Goal: Find specific page/section: Find specific page/section

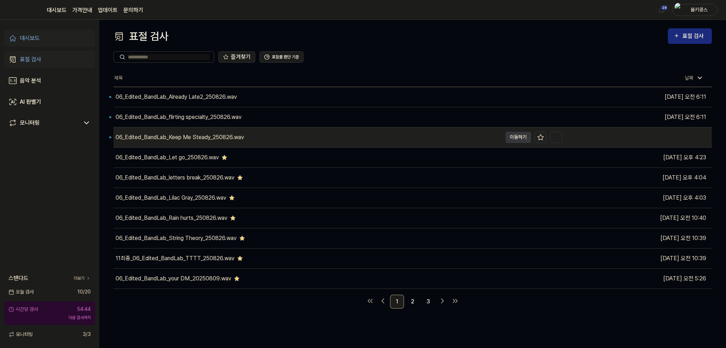
click at [172, 141] on div "06_Edited_BandLab_Keep Me Steady_250826.wav" at bounding box center [307, 138] width 388 height 20
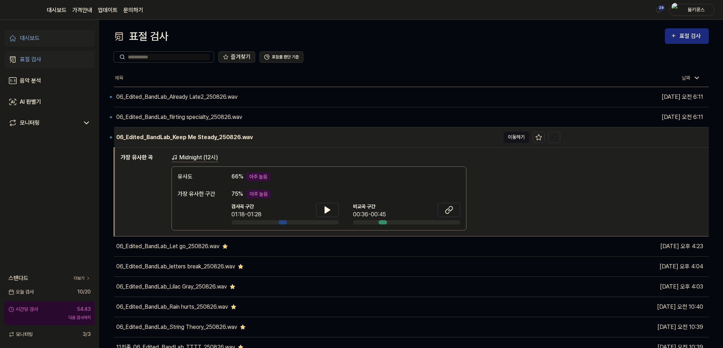
click at [518, 138] on button "이동하기" at bounding box center [516, 137] width 26 height 11
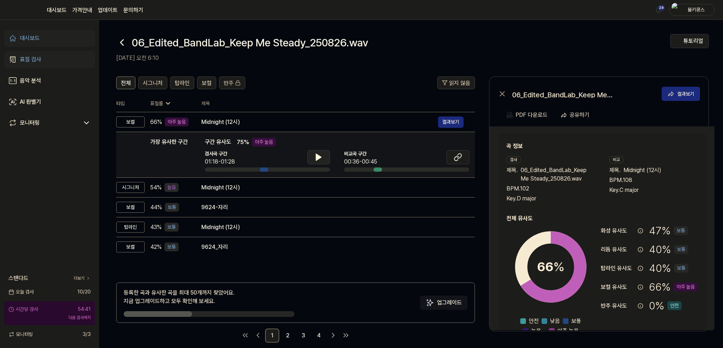
click at [322, 160] on icon at bounding box center [318, 157] width 9 height 9
click at [457, 151] on button at bounding box center [457, 157] width 23 height 14
click at [452, 154] on button at bounding box center [457, 157] width 23 height 14
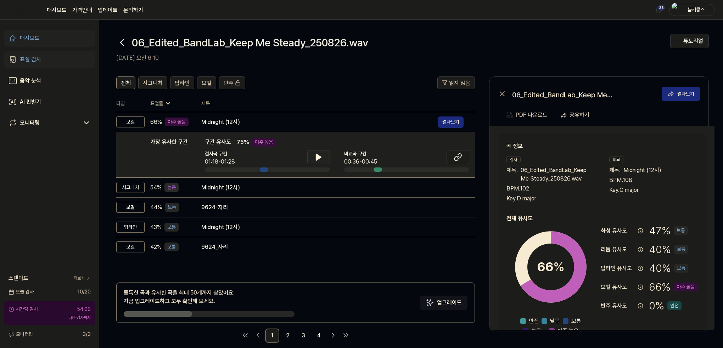
click at [317, 160] on icon at bounding box center [318, 157] width 9 height 9
click at [317, 158] on icon at bounding box center [316, 157] width 1 height 6
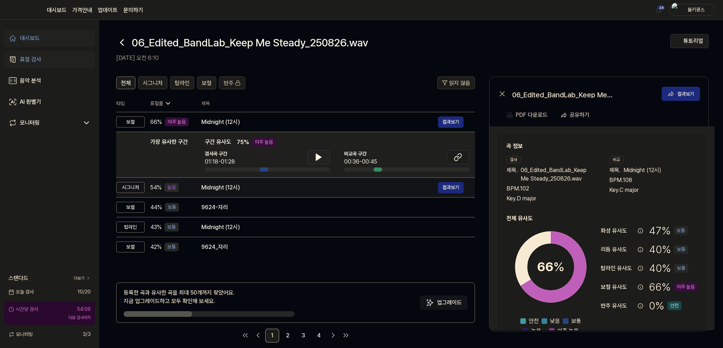
click at [240, 187] on div "Midnight (12시)" at bounding box center [319, 188] width 237 height 9
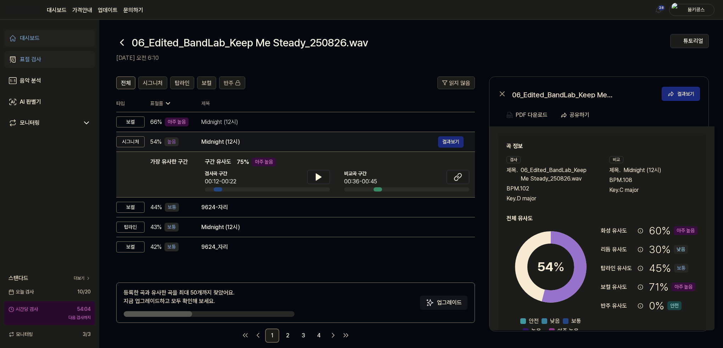
click at [262, 140] on div "Midnight (12시)" at bounding box center [319, 142] width 237 height 9
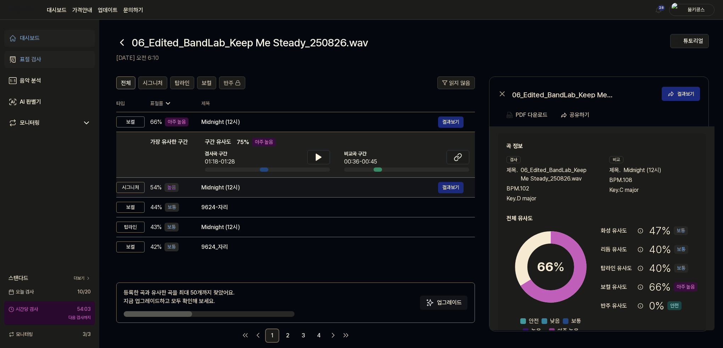
click at [253, 191] on div "Midnight (12시)" at bounding box center [319, 188] width 237 height 9
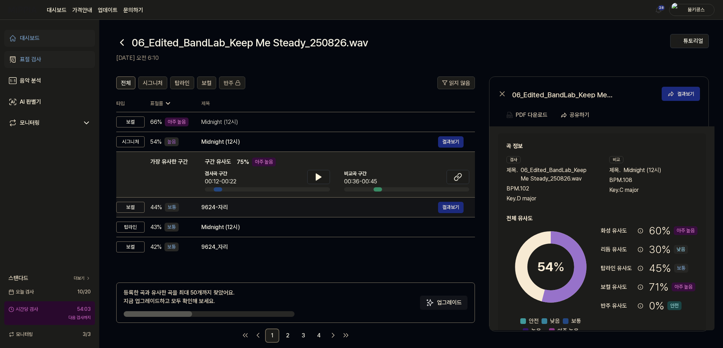
click at [247, 209] on div "9624-자리" at bounding box center [319, 207] width 237 height 9
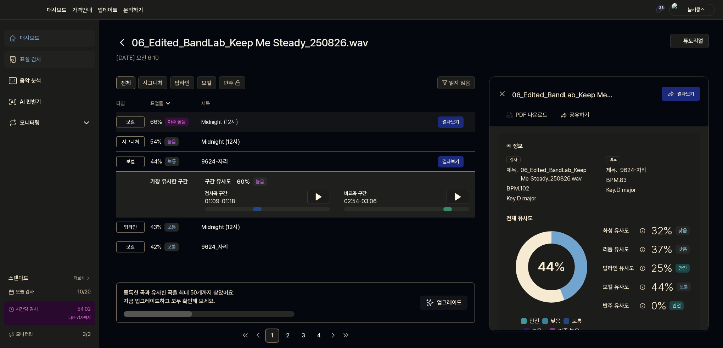
click at [241, 123] on div "Midnight (12시)" at bounding box center [319, 122] width 237 height 9
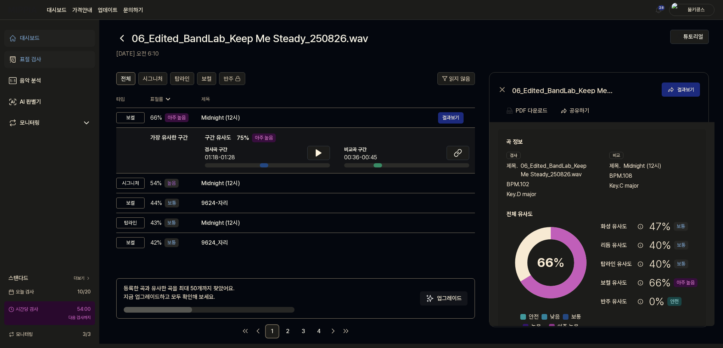
scroll to position [9, 0]
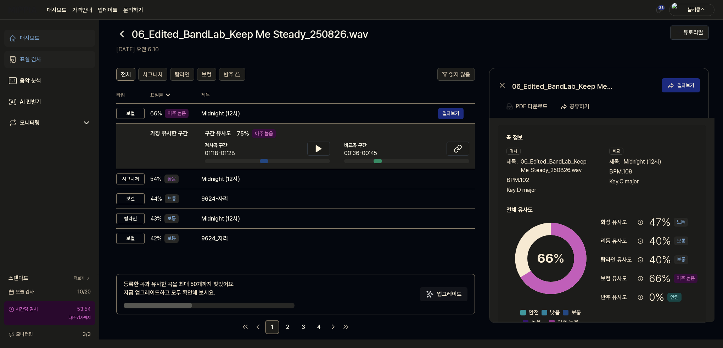
click at [123, 38] on icon at bounding box center [121, 33] width 11 height 11
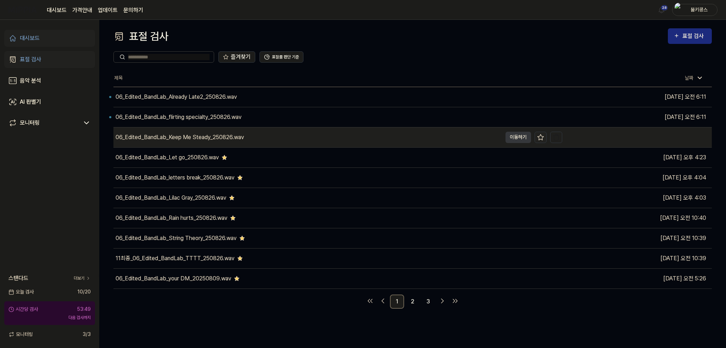
click at [541, 136] on icon at bounding box center [540, 137] width 7 height 7
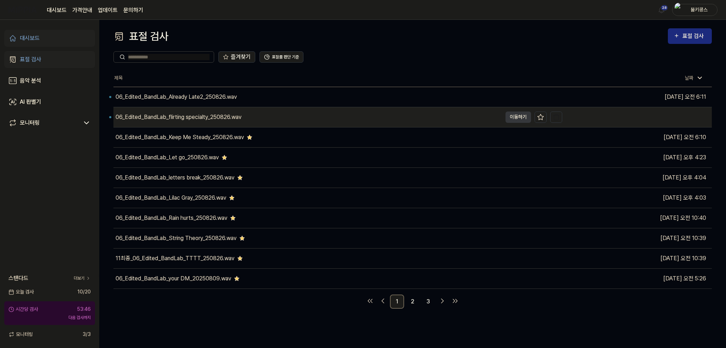
click at [347, 115] on div "06_Edited_BandLab_flirting specialty_250826.wav" at bounding box center [307, 117] width 388 height 20
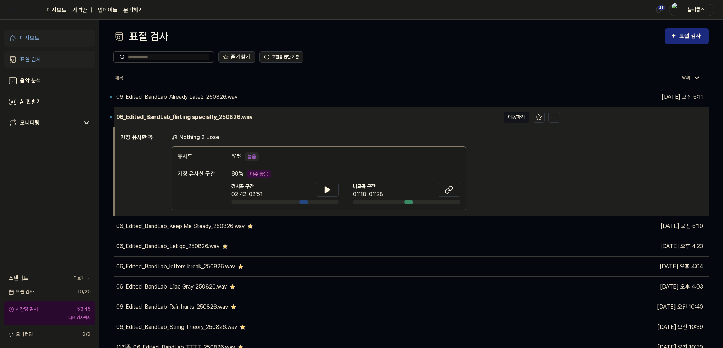
click at [517, 118] on button "이동하기" at bounding box center [516, 117] width 26 height 11
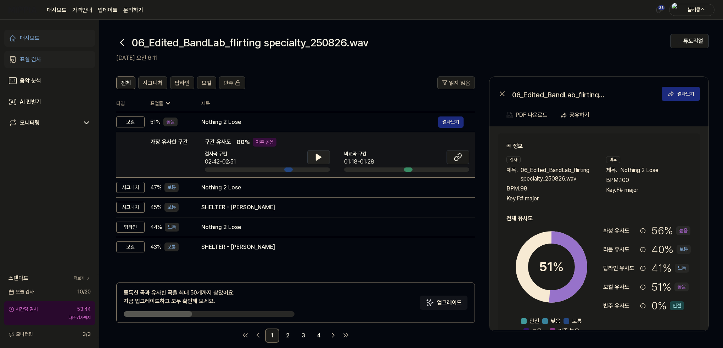
click at [317, 159] on icon at bounding box center [318, 157] width 5 height 6
click at [451, 158] on button at bounding box center [457, 157] width 23 height 14
click at [461, 153] on icon at bounding box center [457, 157] width 9 height 9
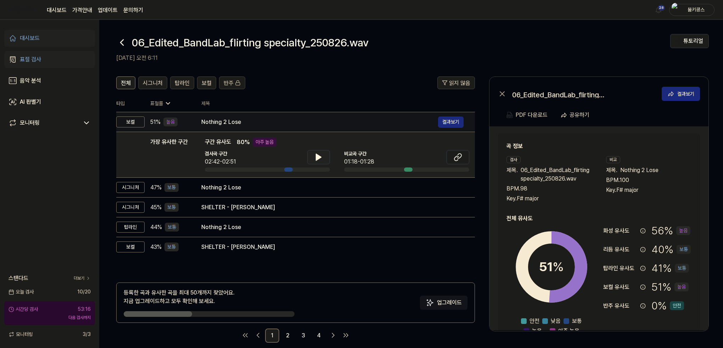
click at [250, 121] on div "Nothing 2 Lose" at bounding box center [319, 122] width 237 height 9
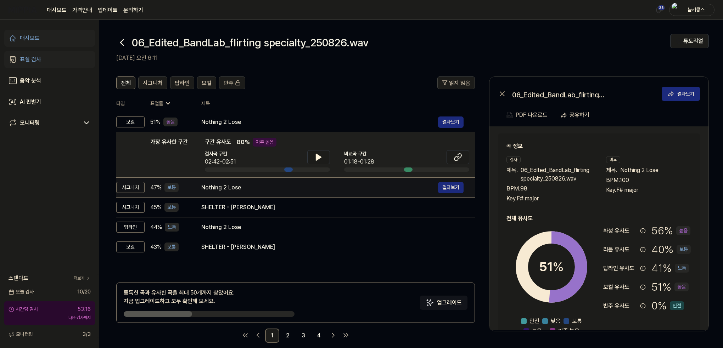
click at [237, 186] on div "Nothing 2 Lose" at bounding box center [319, 188] width 237 height 9
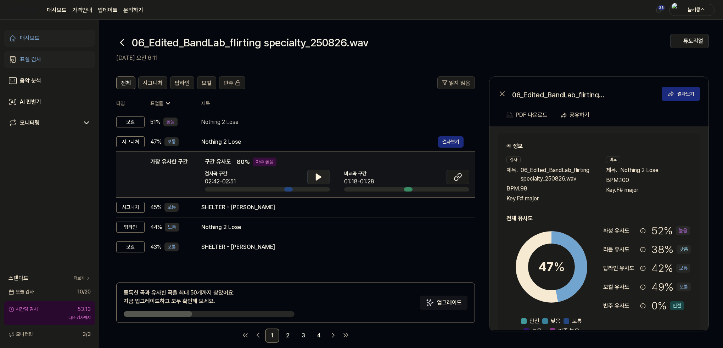
click at [325, 177] on button at bounding box center [318, 177] width 23 height 14
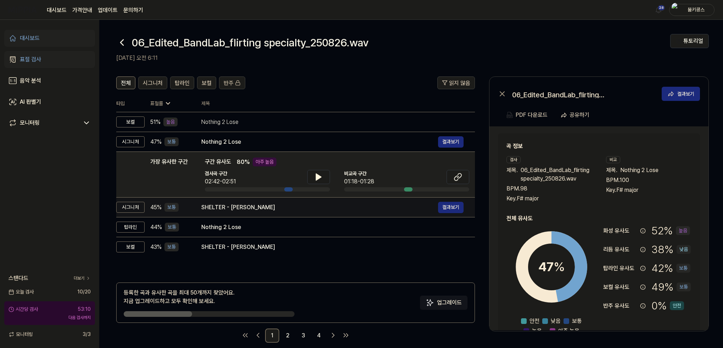
click at [265, 208] on div "SHELTER - [PERSON_NAME]" at bounding box center [319, 207] width 237 height 9
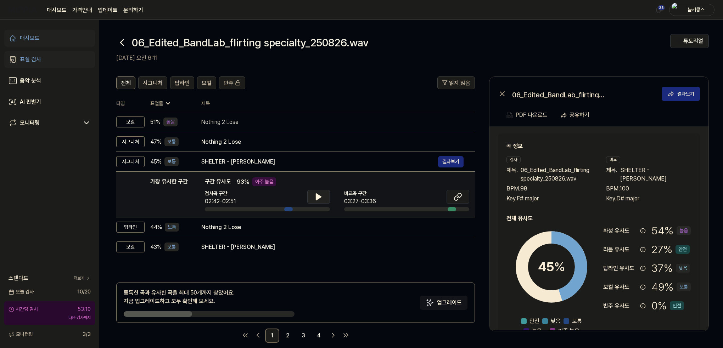
click at [323, 196] on button at bounding box center [318, 197] width 23 height 14
click at [323, 198] on button at bounding box center [318, 197] width 23 height 14
click at [458, 197] on icon at bounding box center [457, 197] width 9 height 9
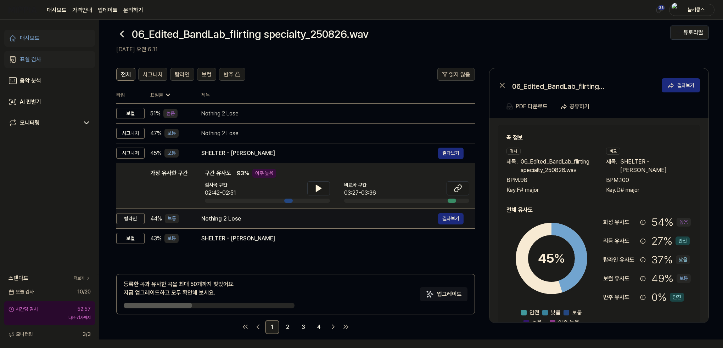
scroll to position [9, 0]
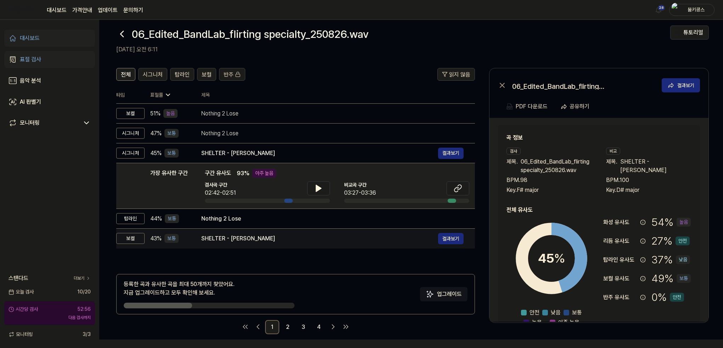
click at [241, 239] on div "SHELTER - [PERSON_NAME]" at bounding box center [319, 239] width 237 height 9
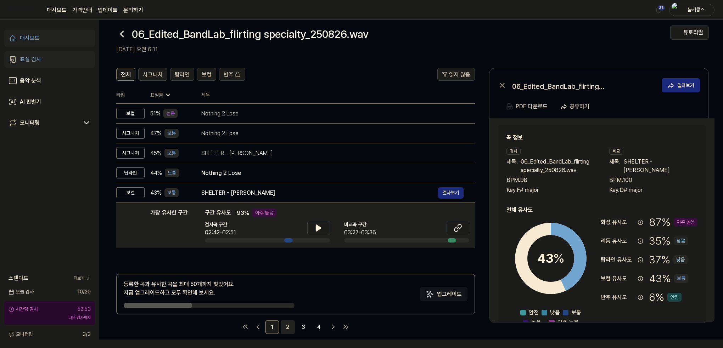
click at [287, 327] on link "2" at bounding box center [288, 327] width 14 height 14
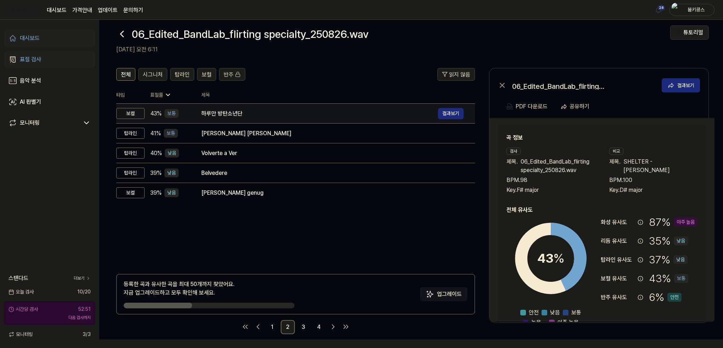
click at [222, 119] on div "하루만 방탄소년단 결과보기" at bounding box center [332, 113] width 262 height 11
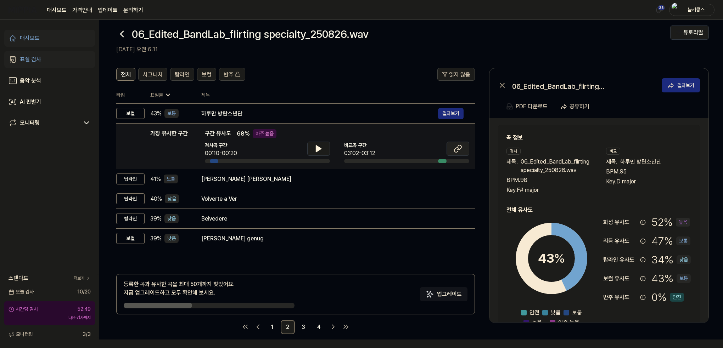
click at [454, 150] on icon at bounding box center [456, 150] width 4 height 5
click at [318, 145] on icon at bounding box center [318, 149] width 9 height 9
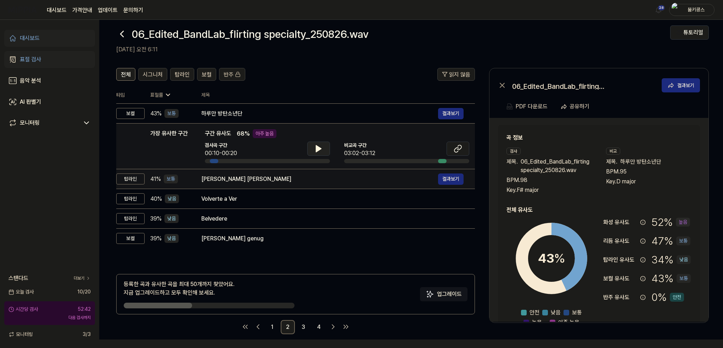
click at [295, 180] on div "[PERSON_NAME] [PERSON_NAME]" at bounding box center [319, 179] width 237 height 9
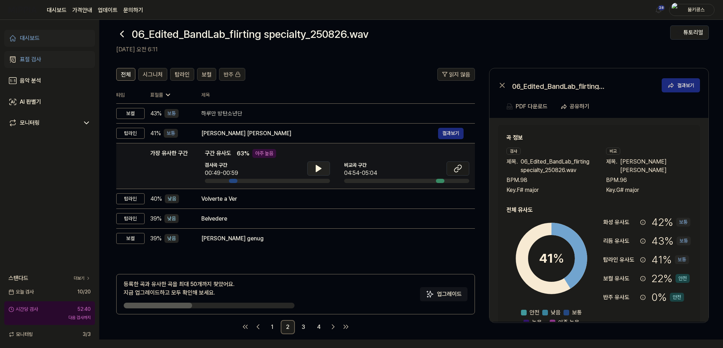
click at [319, 163] on button at bounding box center [318, 169] width 23 height 14
click at [466, 165] on button at bounding box center [457, 169] width 23 height 14
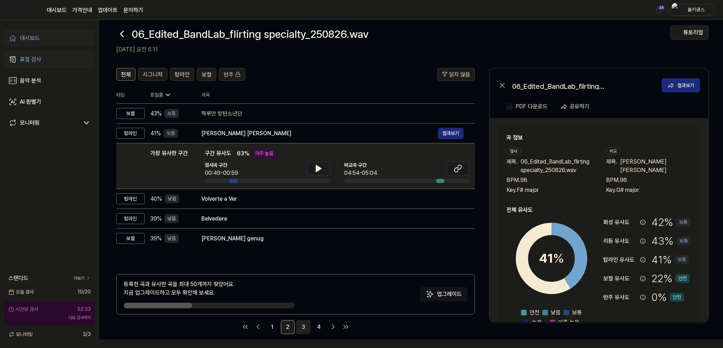
click at [300, 325] on link "3" at bounding box center [303, 327] width 14 height 14
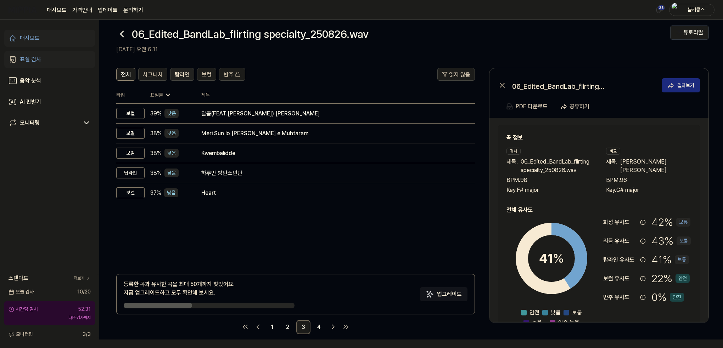
click at [184, 71] on span "탑라인" at bounding box center [182, 75] width 15 height 9
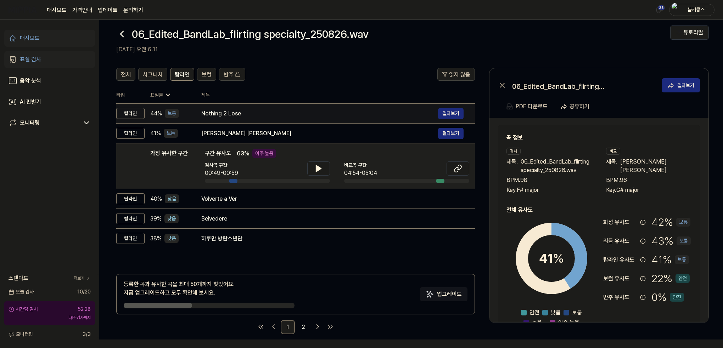
click at [223, 112] on div "Nothing 2 Lose" at bounding box center [319, 113] width 237 height 9
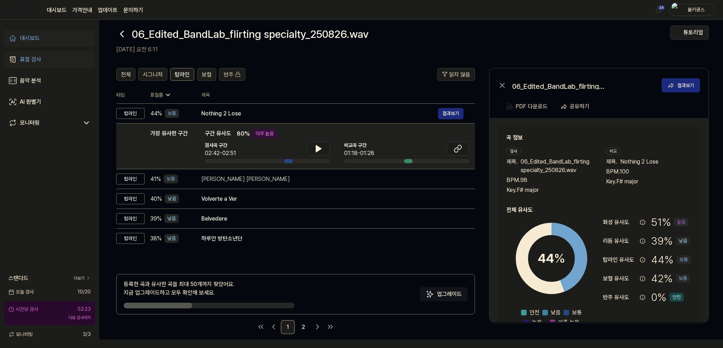
click at [126, 36] on icon at bounding box center [121, 33] width 11 height 11
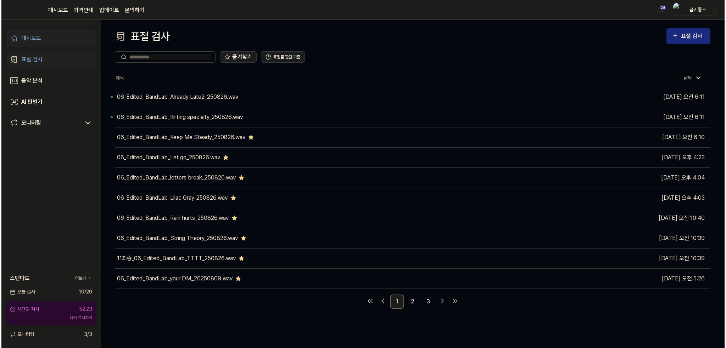
scroll to position [0, 0]
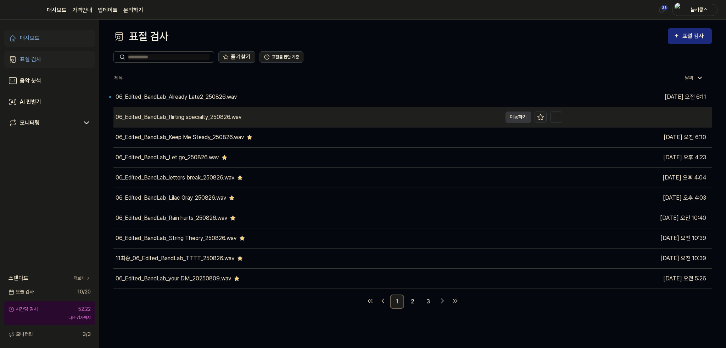
click at [542, 115] on icon at bounding box center [540, 117] width 7 height 7
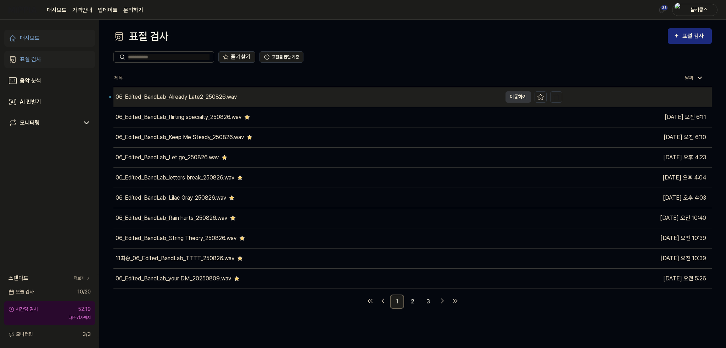
click at [313, 95] on div "06_Edited_BandLab_Already Late2_250826.wav" at bounding box center [307, 97] width 388 height 20
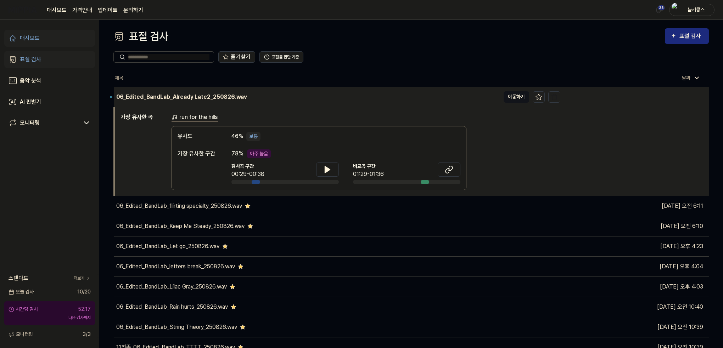
click at [509, 97] on button "이동하기" at bounding box center [516, 96] width 26 height 11
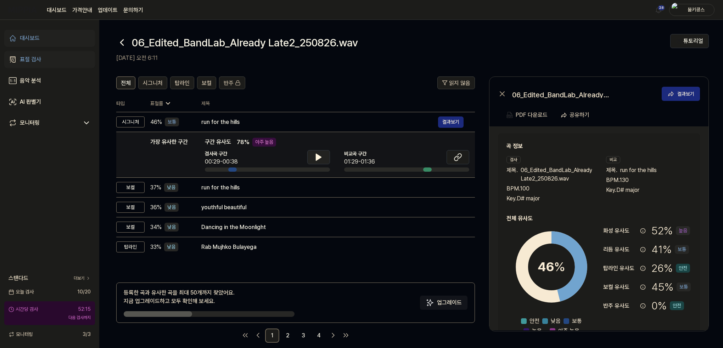
click at [321, 162] on button at bounding box center [318, 157] width 23 height 14
drag, startPoint x: 318, startPoint y: 160, endPoint x: 365, endPoint y: 155, distance: 47.1
click at [318, 160] on icon at bounding box center [318, 157] width 9 height 9
click at [458, 155] on icon at bounding box center [457, 157] width 9 height 9
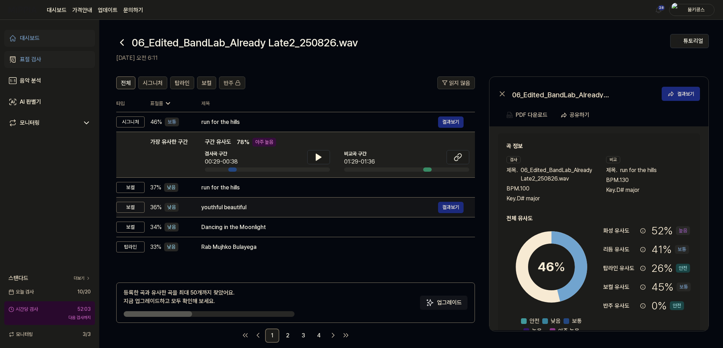
click at [228, 192] on div "run for the hills 결과보기" at bounding box center [332, 188] width 262 height 9
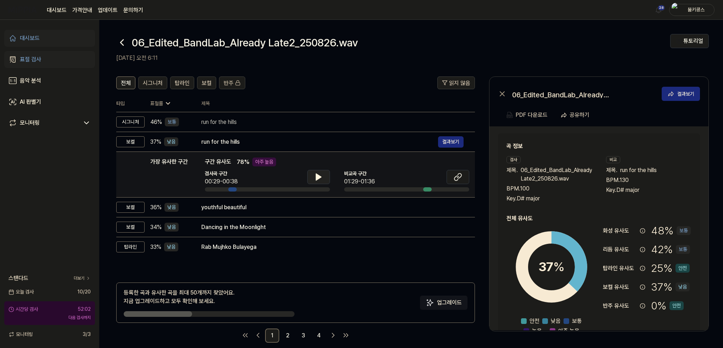
click at [326, 174] on button at bounding box center [318, 177] width 23 height 14
click at [452, 184] on button at bounding box center [457, 177] width 23 height 14
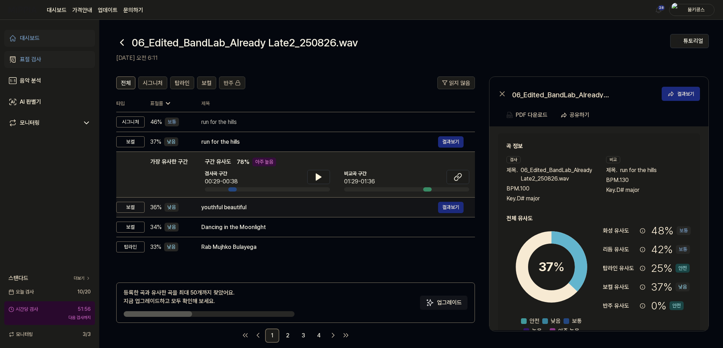
click at [243, 201] on td "youthful beautiful 결과보기" at bounding box center [332, 208] width 285 height 20
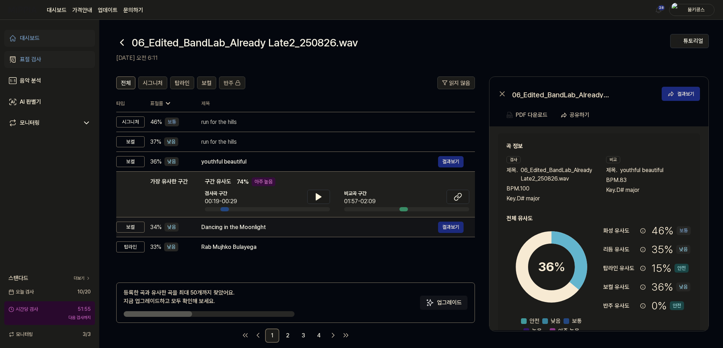
click at [255, 225] on div "Dancing in the Moonlight" at bounding box center [319, 227] width 237 height 9
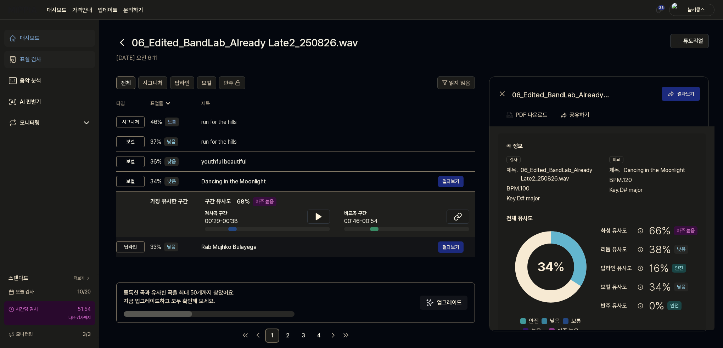
click at [250, 247] on div "Rab Mujhko Bulayega" at bounding box center [319, 247] width 237 height 9
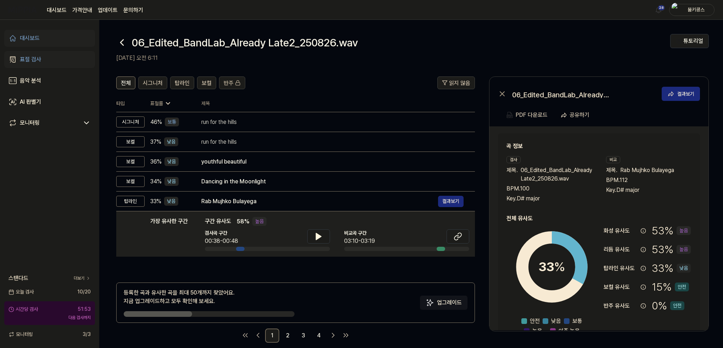
click at [122, 37] on icon at bounding box center [121, 42] width 11 height 11
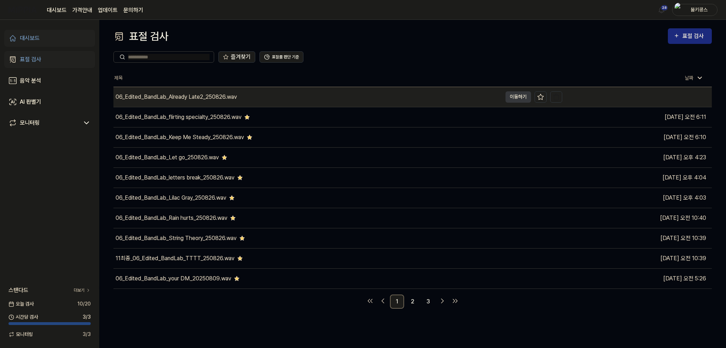
click at [133, 101] on div "06_Edited_BandLab_Already Late2_250826.wav" at bounding box center [307, 97] width 388 height 20
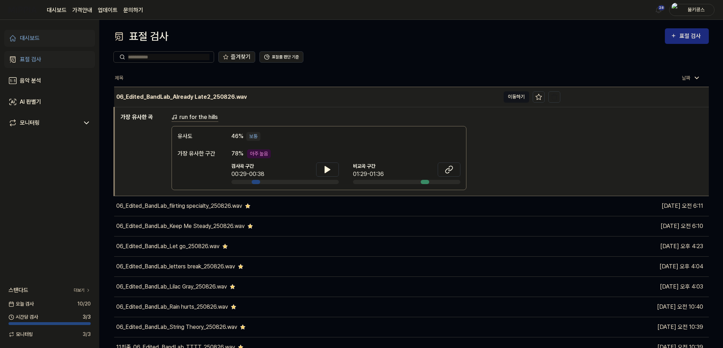
click at [510, 92] on button "이동하기" at bounding box center [516, 96] width 26 height 11
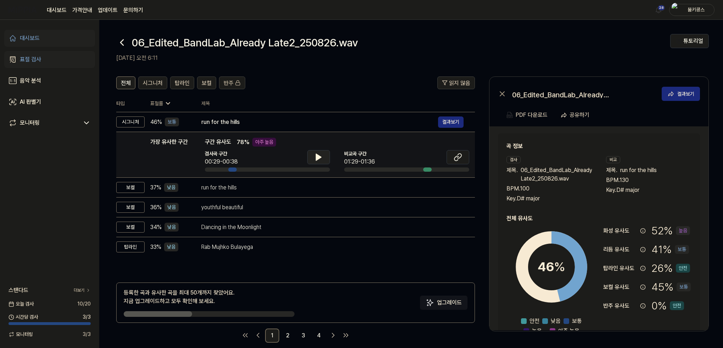
click at [325, 159] on button at bounding box center [318, 157] width 23 height 14
click at [322, 159] on icon at bounding box center [318, 157] width 9 height 9
click at [463, 159] on button at bounding box center [457, 157] width 23 height 14
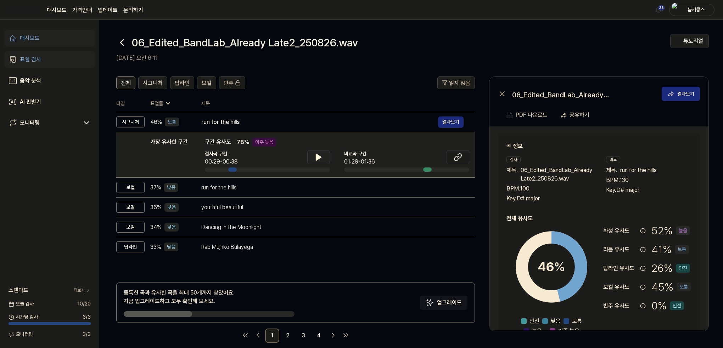
click at [123, 48] on div at bounding box center [121, 42] width 11 height 17
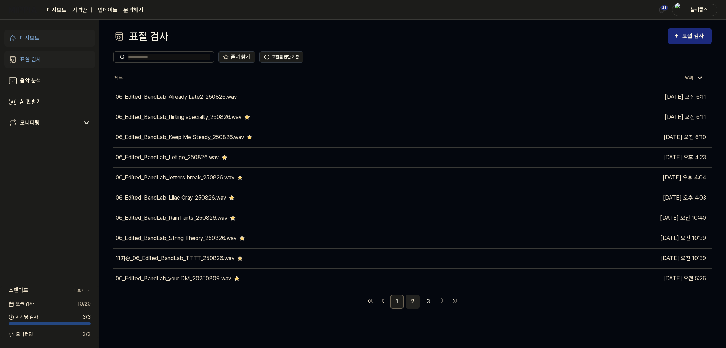
click at [416, 302] on link "2" at bounding box center [412, 302] width 14 height 14
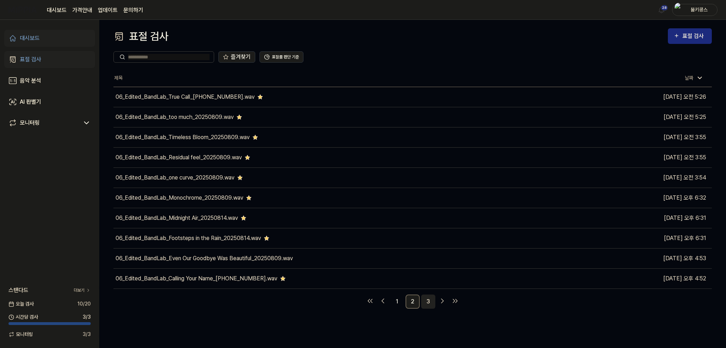
click at [430, 302] on link "3" at bounding box center [428, 302] width 14 height 14
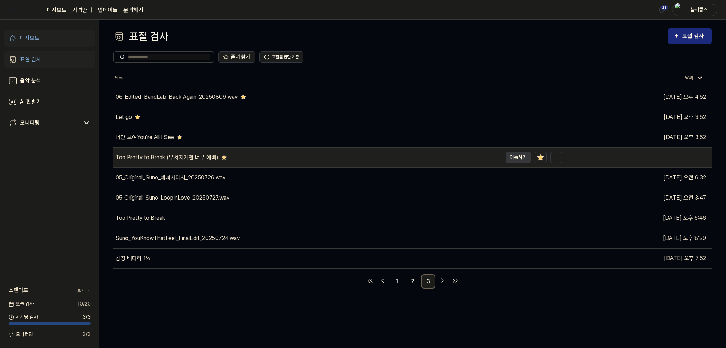
click at [196, 157] on div "Too Pretty to Break (부서지기엔 너무 예뻐)" at bounding box center [166, 157] width 103 height 9
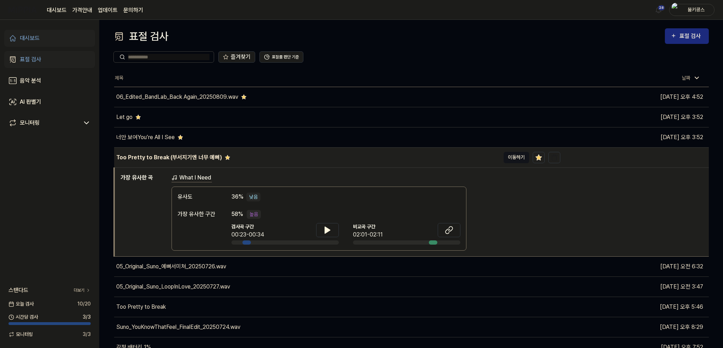
click at [516, 157] on button "이동하기" at bounding box center [516, 157] width 26 height 11
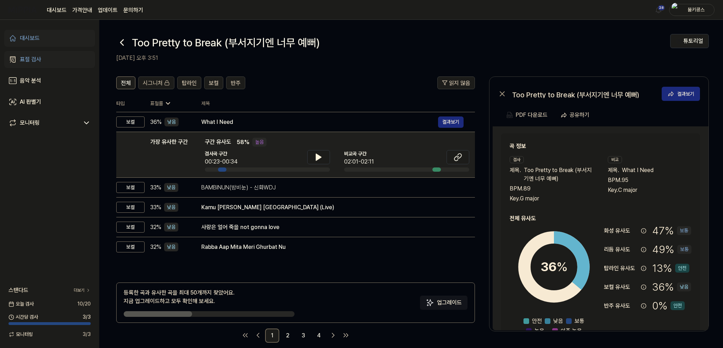
click at [120, 46] on icon at bounding box center [121, 42] width 11 height 11
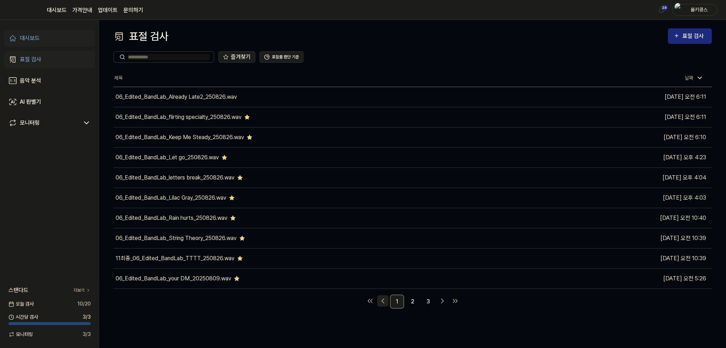
click at [382, 304] on icon "Go to previous page" at bounding box center [382, 301] width 9 height 9
